Goal: Task Accomplishment & Management: Use online tool/utility

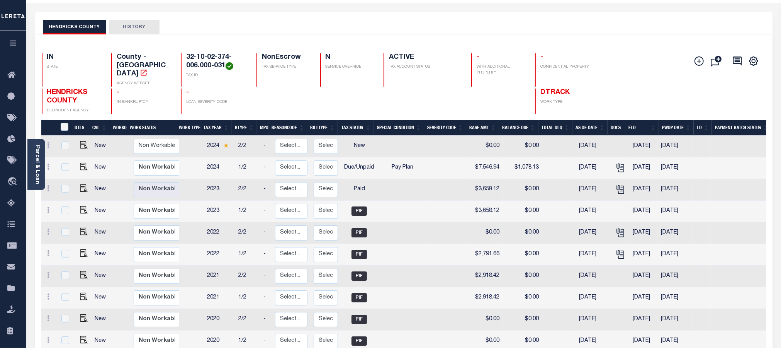
scroll to position [43, 0]
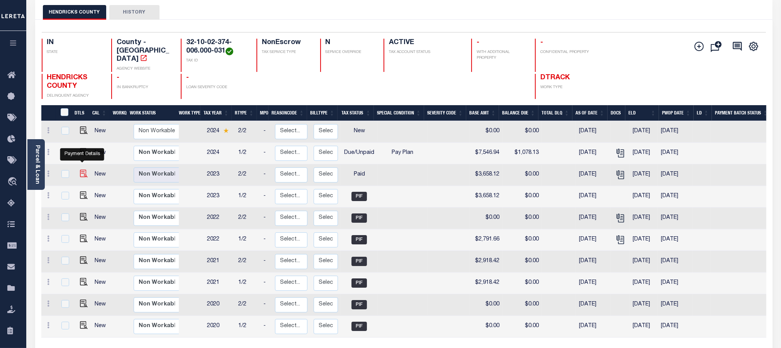
click at [82, 170] on img "" at bounding box center [84, 174] width 8 height 8
checkbox input "true"
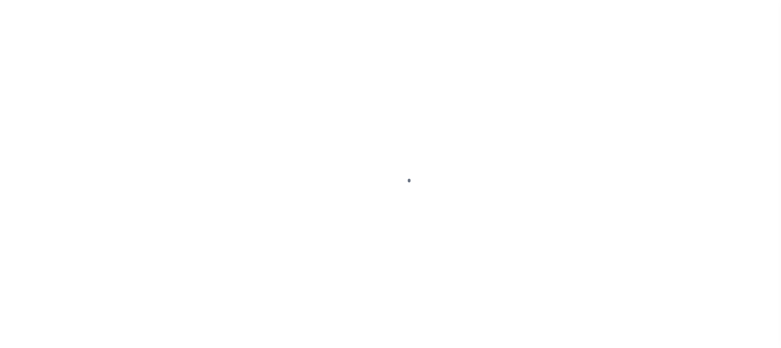
checkbox input "false"
checkbox input "true"
checkbox input "false"
type input "[DATE]"
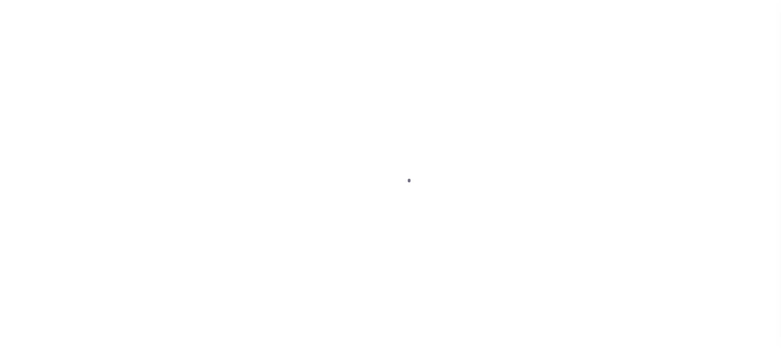
select select "PYD"
type input "$3,658.12"
type input "$8,268.92"
type input "$10,309.84"
type input "$0"
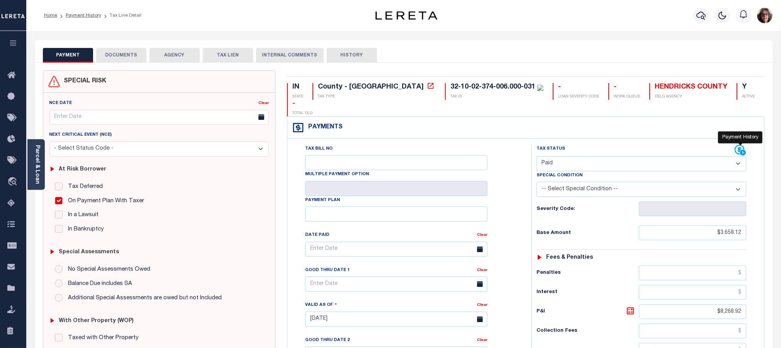
click at [737, 144] on icon at bounding box center [741, 150] width 12 height 12
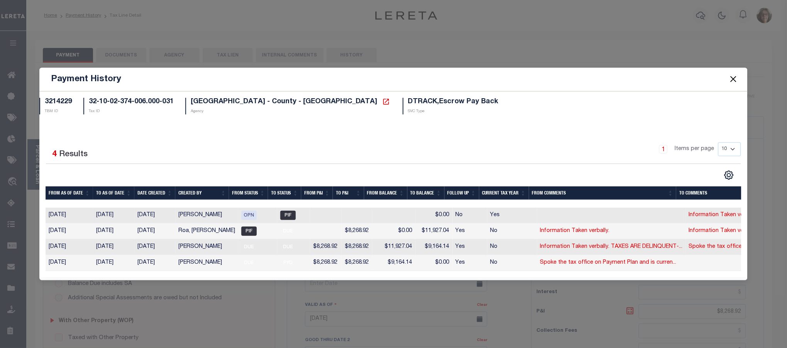
click at [734, 77] on button "Close" at bounding box center [734, 79] width 10 height 10
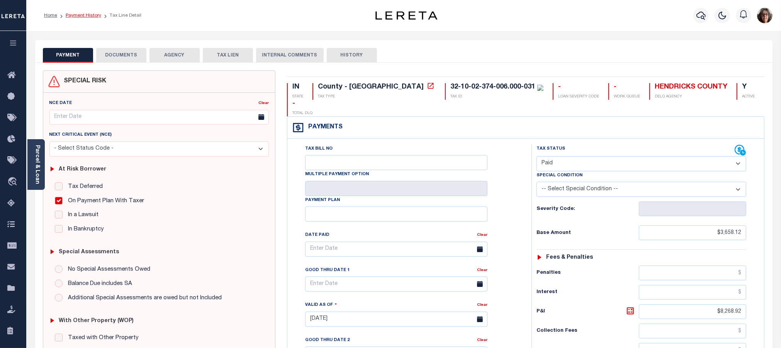
click at [82, 15] on link "Payment History" at bounding box center [84, 15] width 36 height 5
